Goal: Task Accomplishment & Management: Complete application form

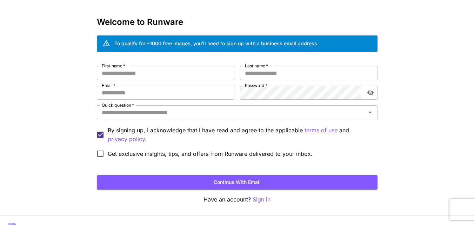
scroll to position [35, 0]
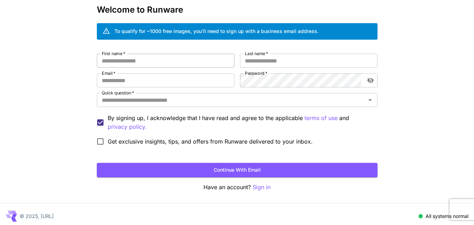
click at [154, 60] on input "First name   *" at bounding box center [166, 61] width 138 height 14
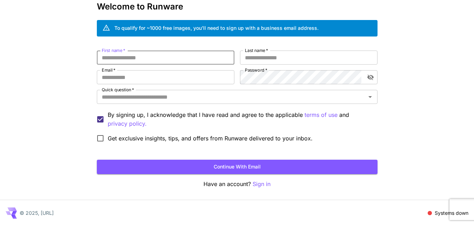
scroll to position [39, 0]
